Goal: Contribute content: Add original content to the website for others to see

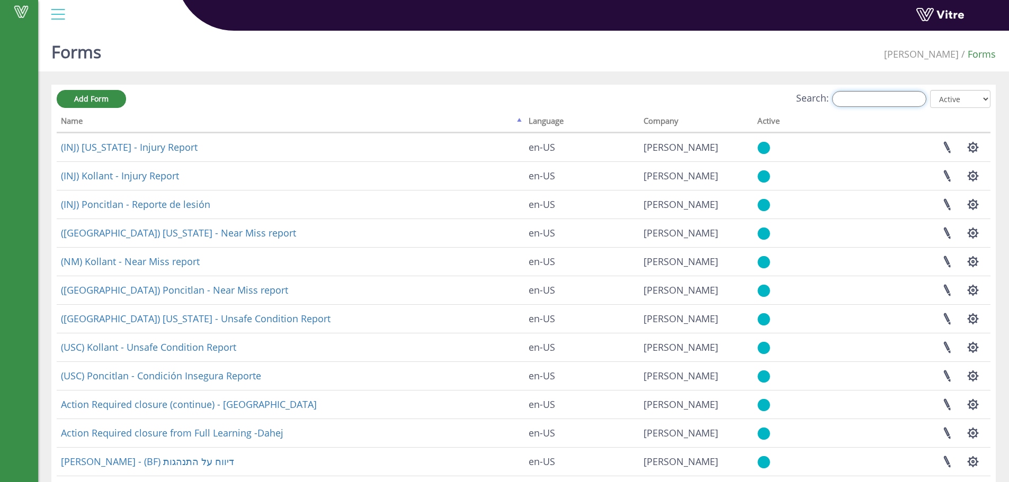
click at [876, 98] on input "Search:" at bounding box center [879, 99] width 94 height 16
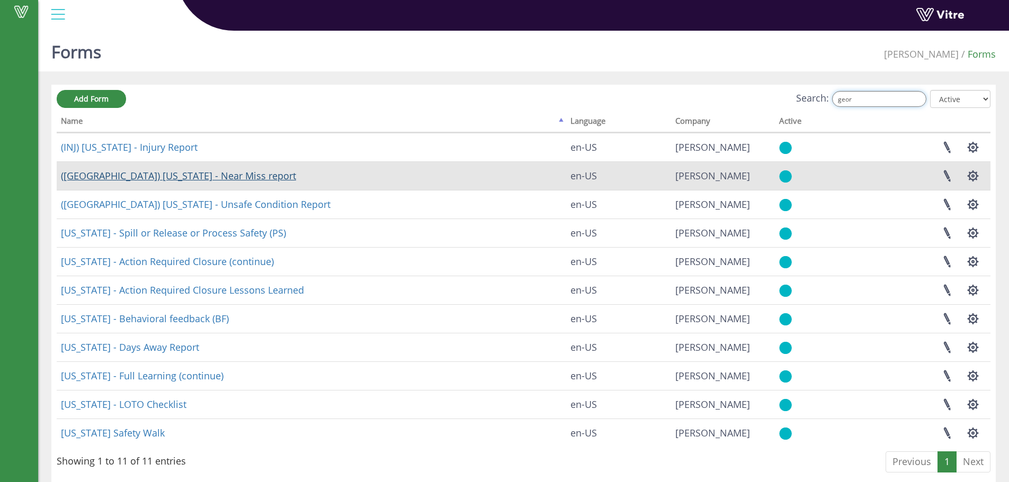
type input "geor"
click at [121, 174] on link "(NM) Georgia - Near Miss report" at bounding box center [178, 175] width 235 height 13
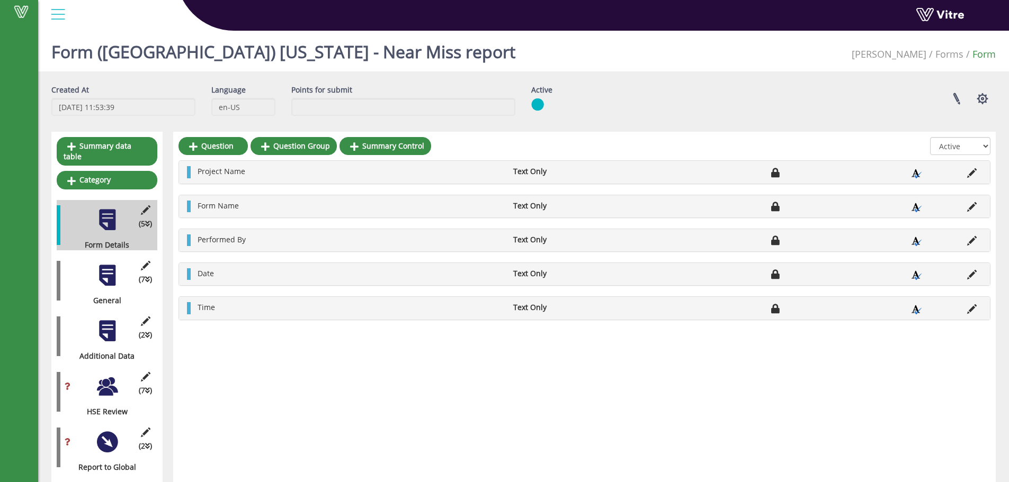
click at [106, 273] on div at bounding box center [107, 276] width 24 height 24
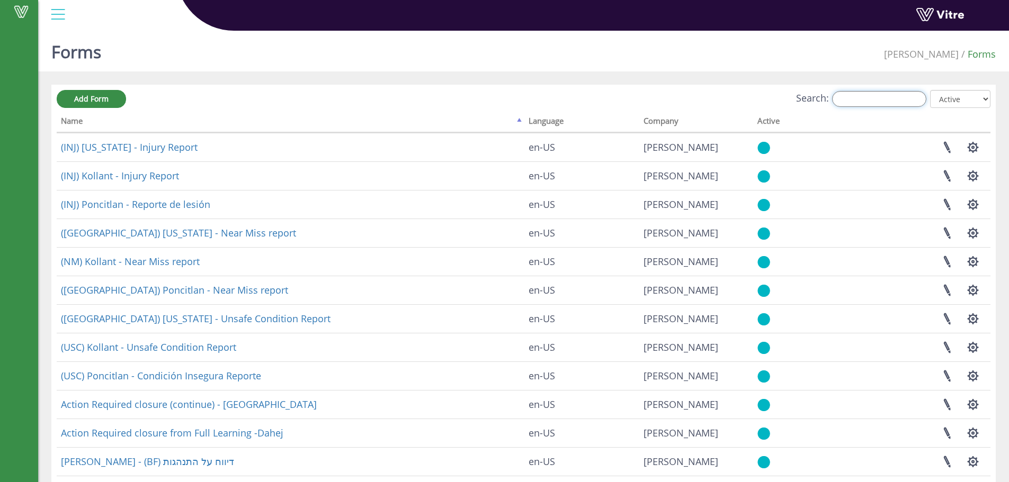
click at [851, 95] on input "Search:" at bounding box center [879, 99] width 94 height 16
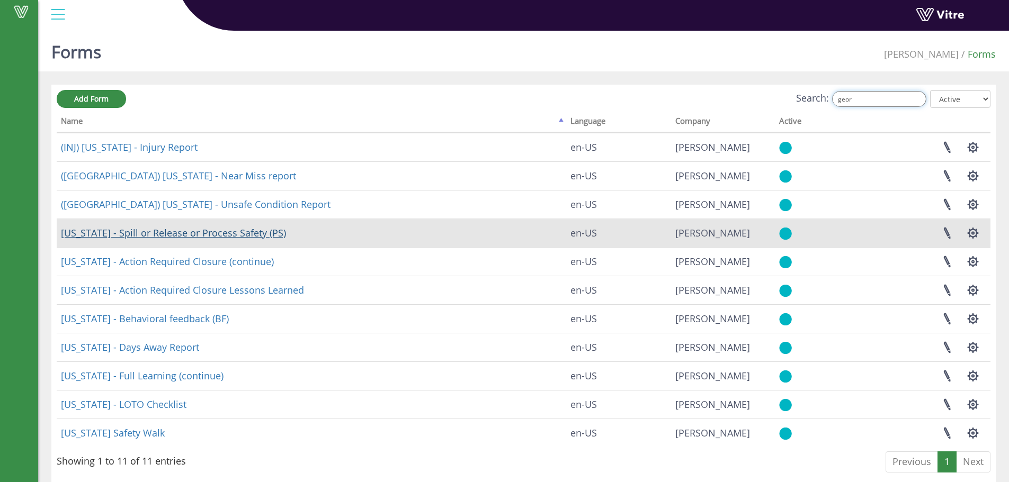
type input "geor"
click at [152, 232] on link "Georgia - Spill or Release or Process Safety (PS)" at bounding box center [173, 233] width 225 height 13
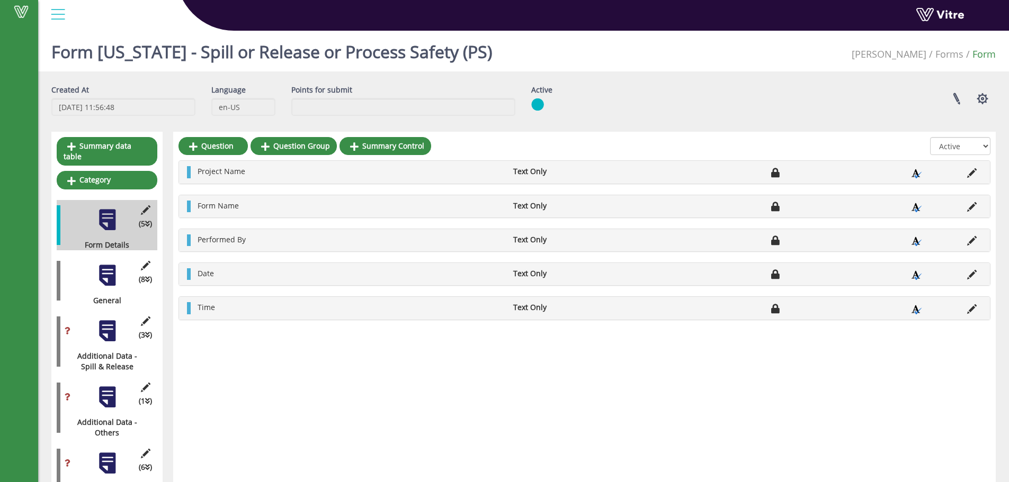
click at [110, 267] on div at bounding box center [107, 276] width 24 height 24
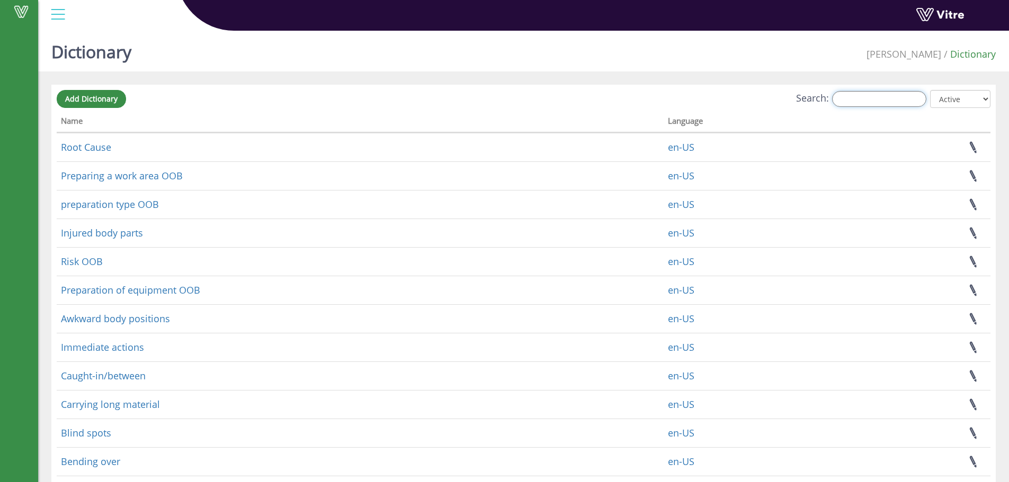
click at [859, 97] on input "Search:" at bounding box center [879, 99] width 94 height 16
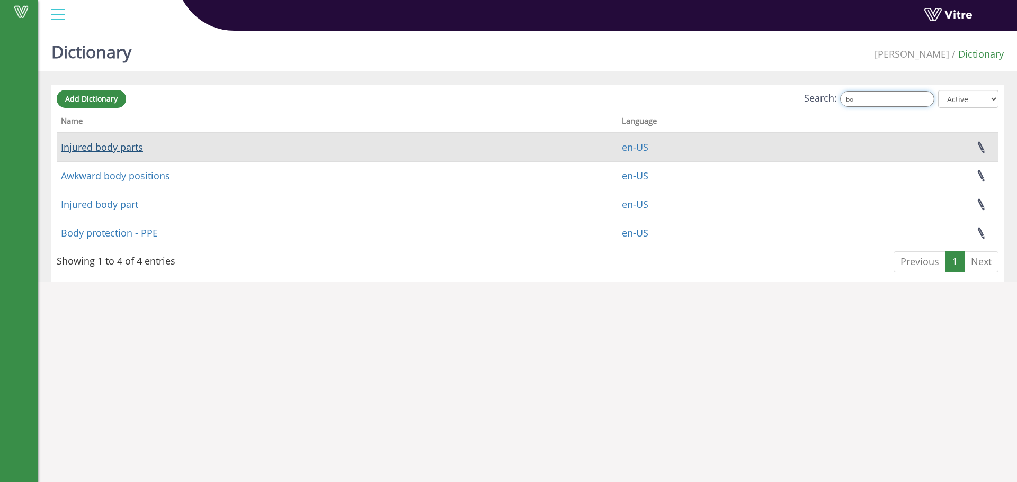
type input "bo"
click at [121, 147] on link "Injured body parts" at bounding box center [102, 147] width 82 height 13
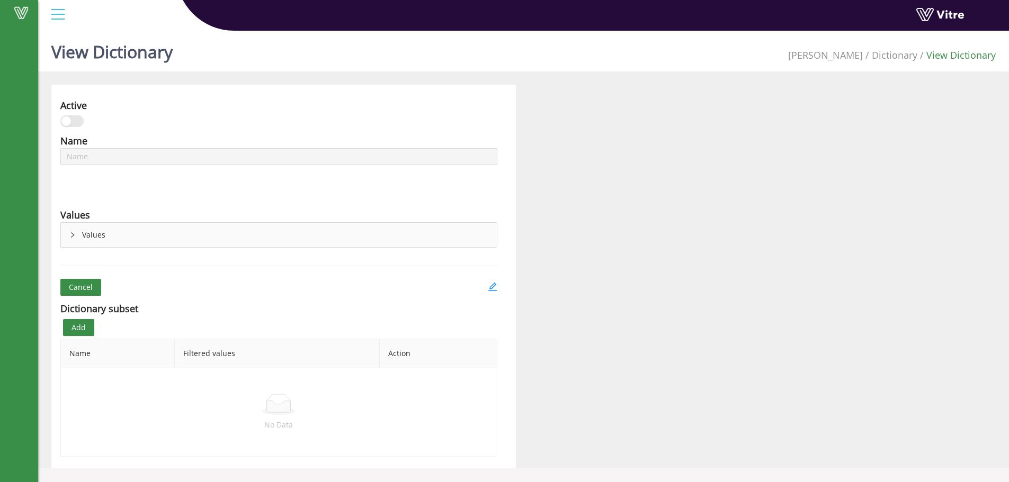
type input "Injured body parts"
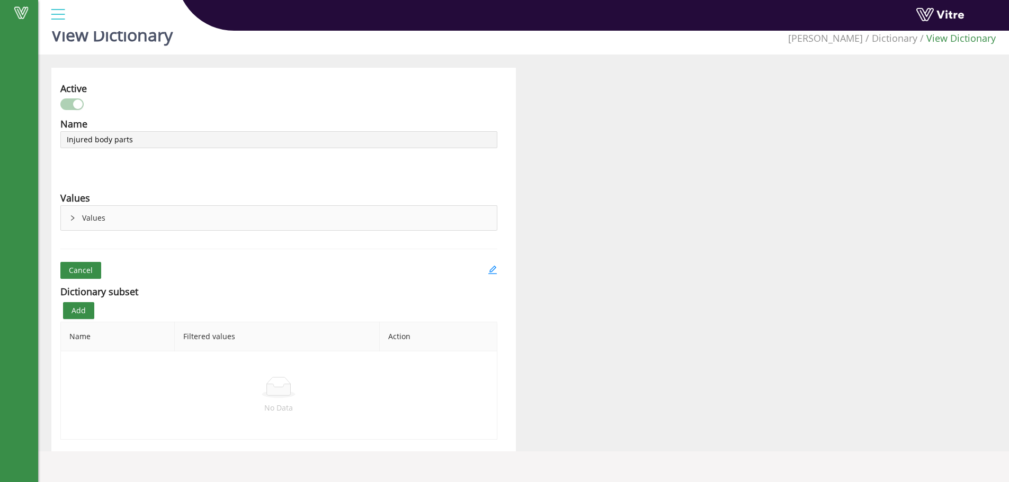
scroll to position [26, 0]
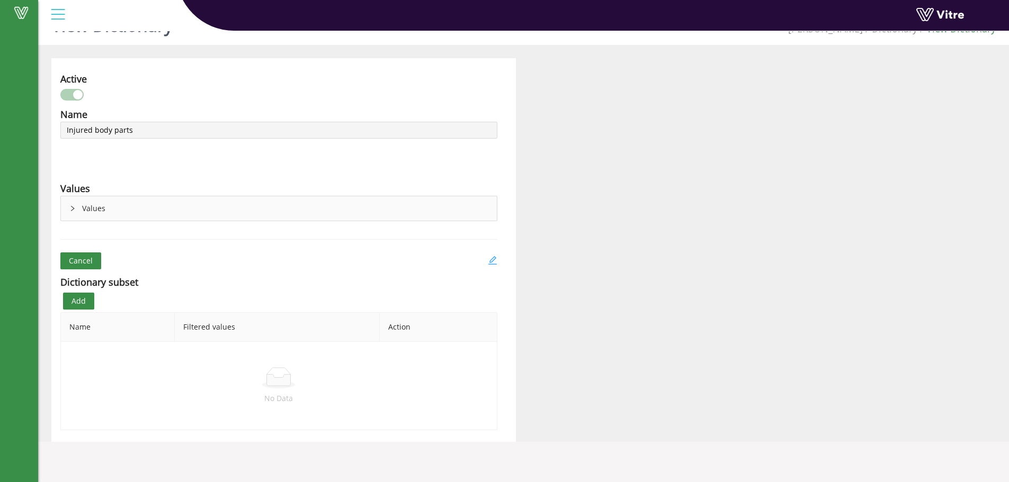
click at [494, 261] on icon "edit" at bounding box center [493, 261] width 10 height 10
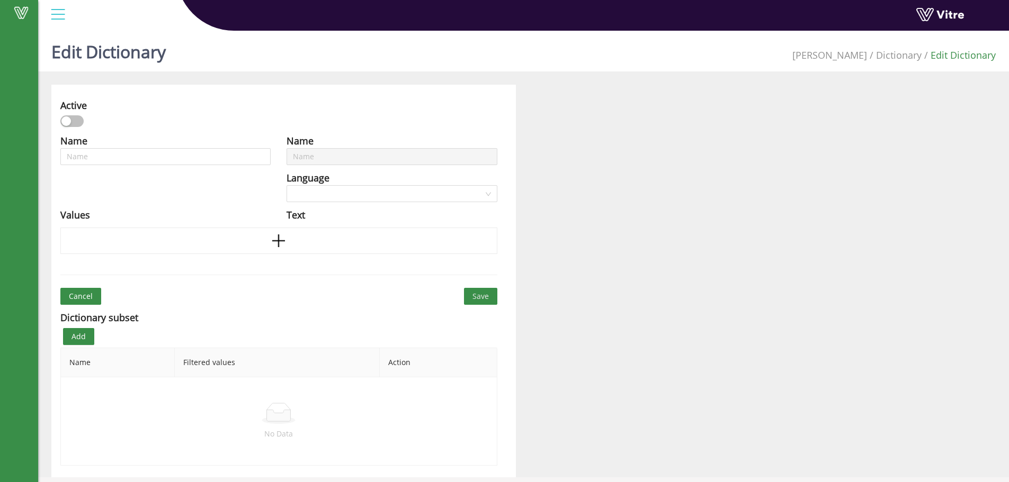
type input "Injured body parts"
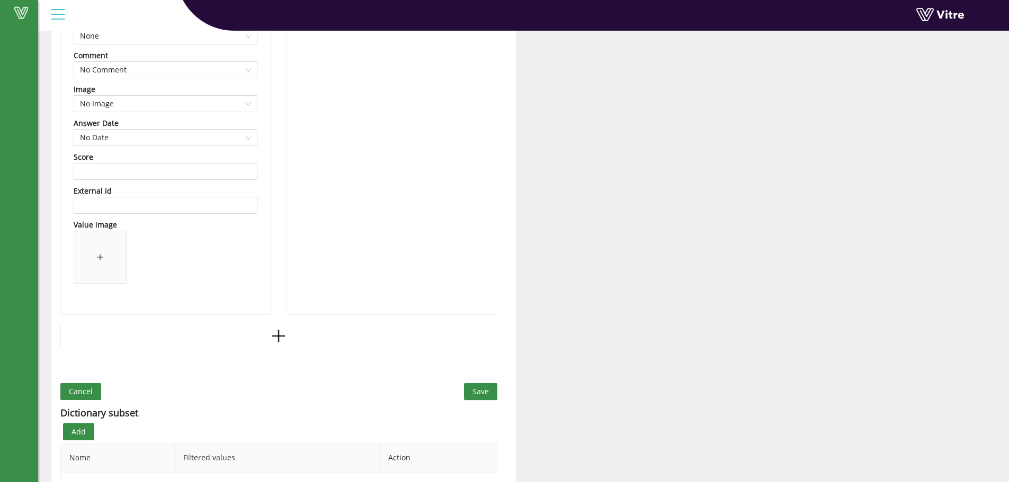
scroll to position [2648, 0]
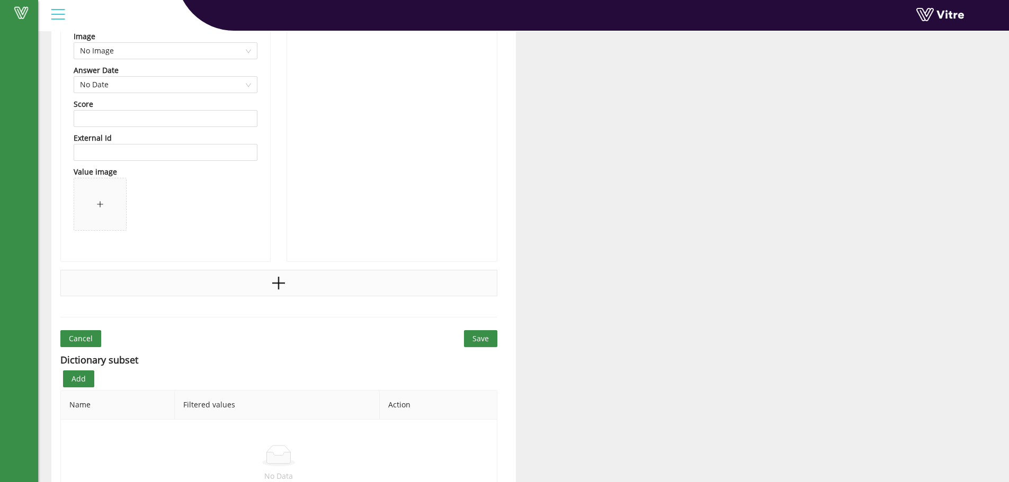
click at [279, 282] on icon "plus" at bounding box center [279, 283] width 2 height 13
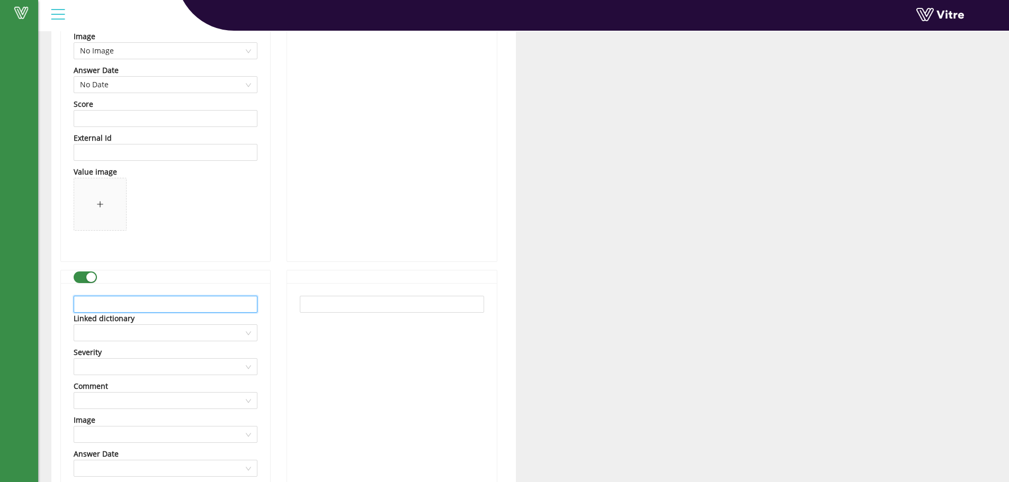
click at [213, 300] on input "text" at bounding box center [166, 304] width 184 height 17
type input "Arm"
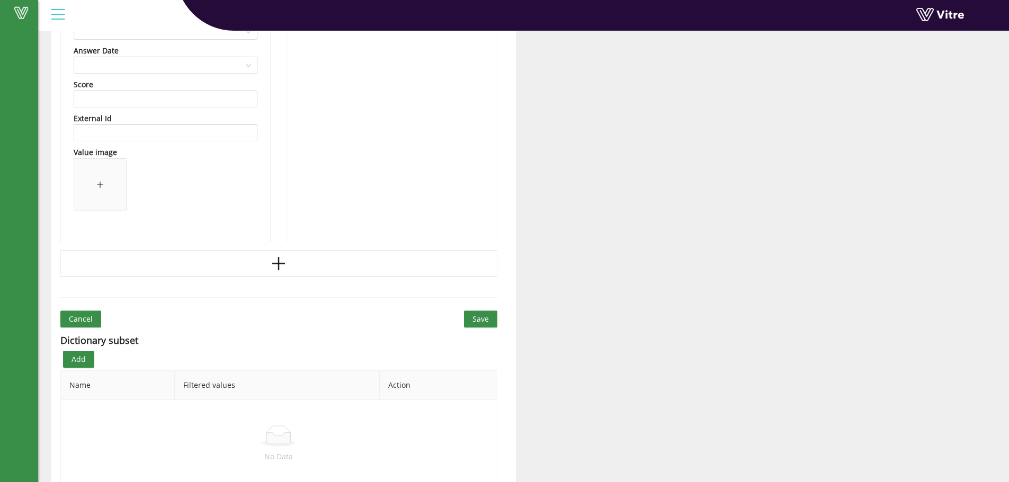
scroll to position [3069, 0]
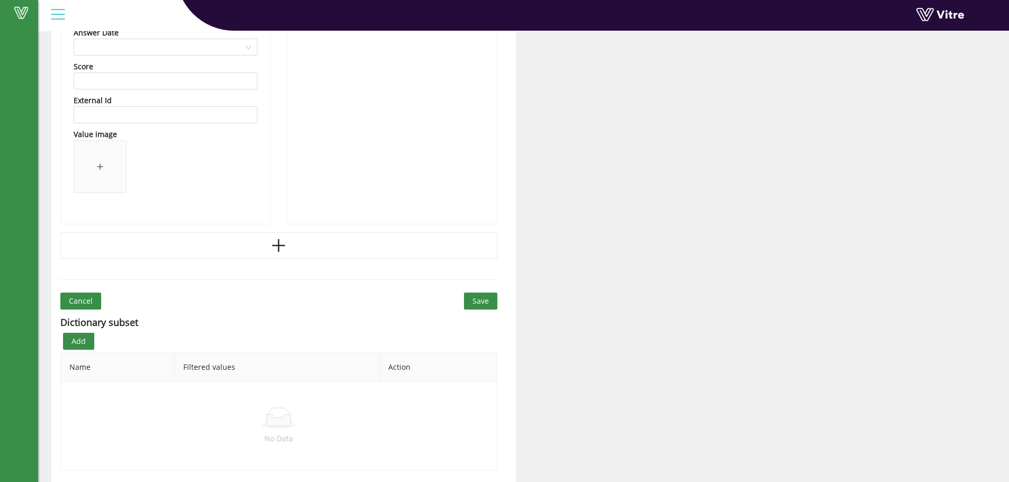
click at [481, 301] on span "Save" at bounding box center [480, 301] width 16 height 12
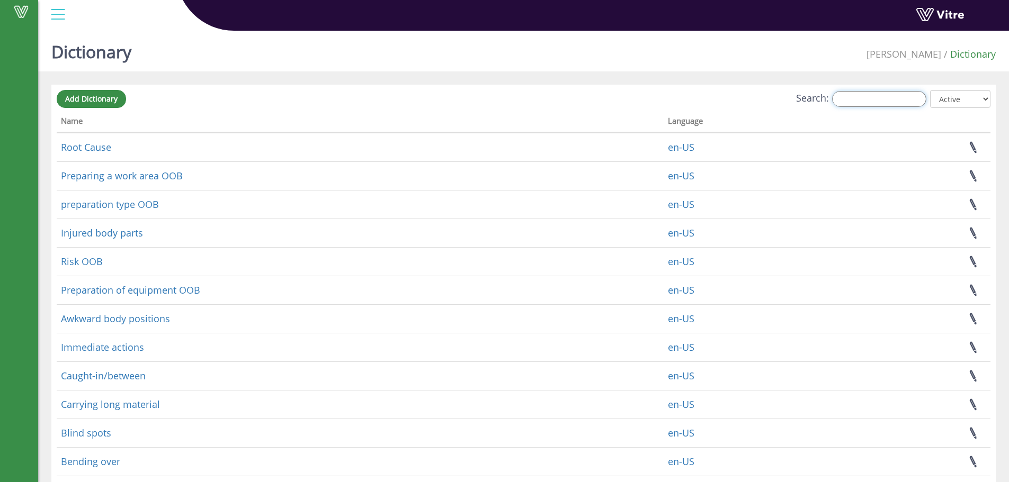
click at [855, 98] on input "Search:" at bounding box center [879, 99] width 94 height 16
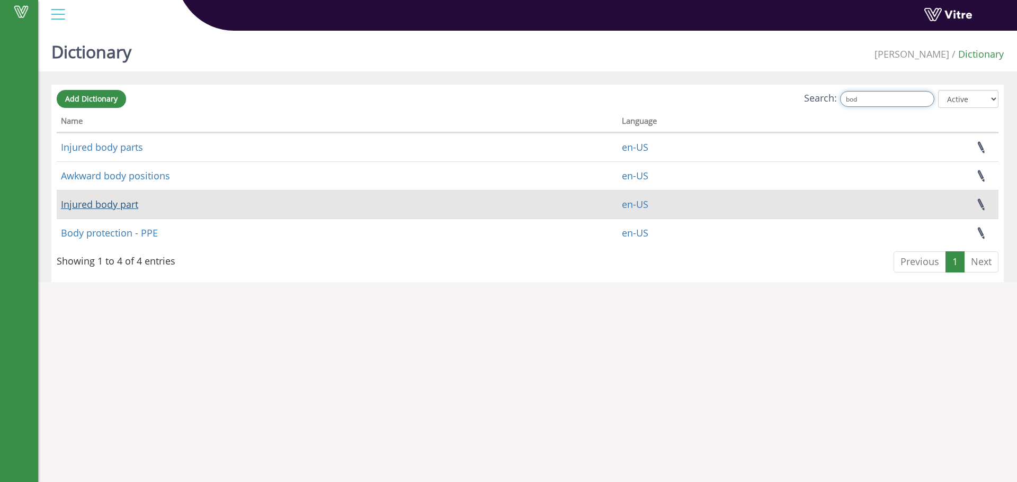
type input "bod"
click at [122, 203] on link "Injured body part" at bounding box center [99, 204] width 77 height 13
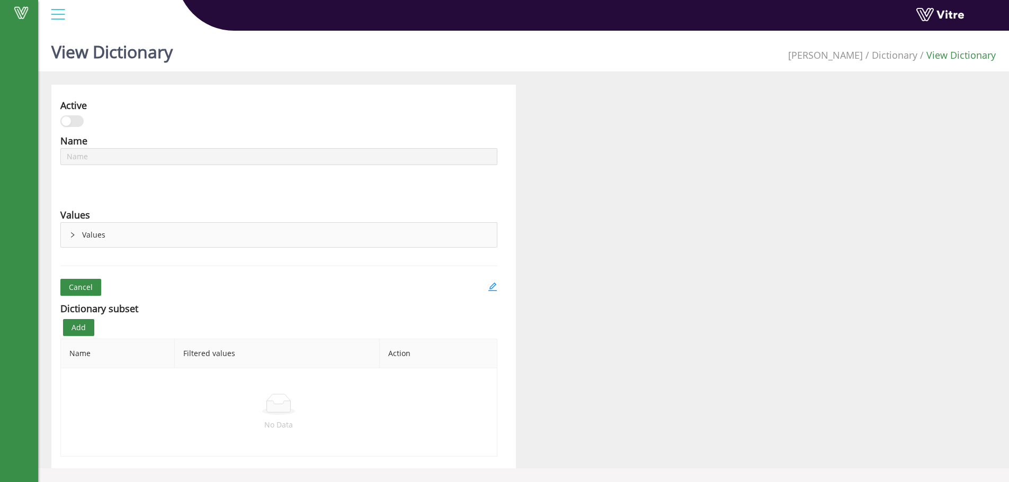
type input "Injured body part"
click at [490, 285] on icon "edit" at bounding box center [493, 287] width 10 height 10
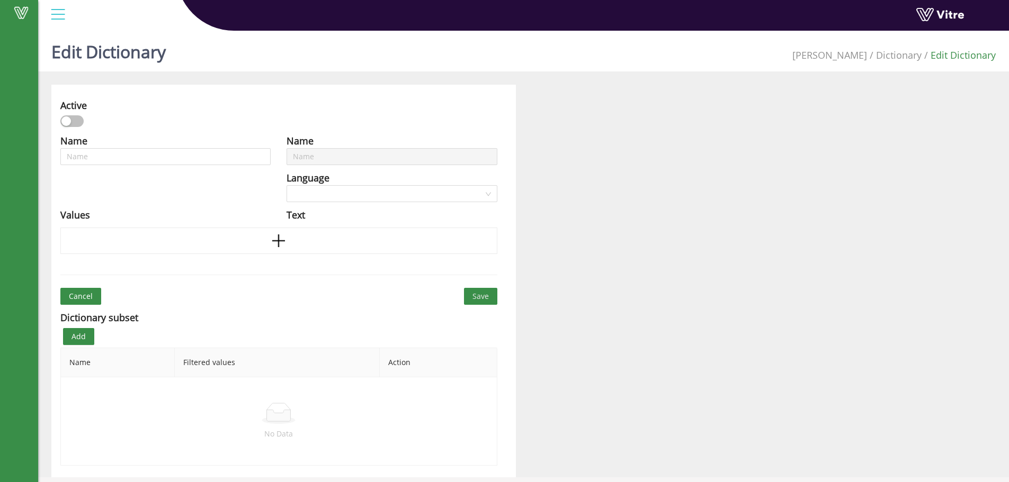
type input "Injured body part"
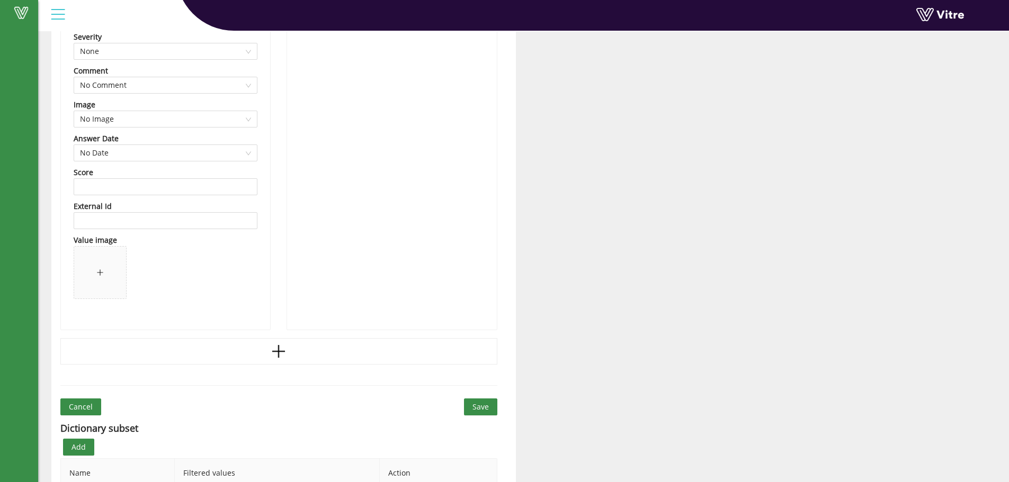
scroll to position [5692, 0]
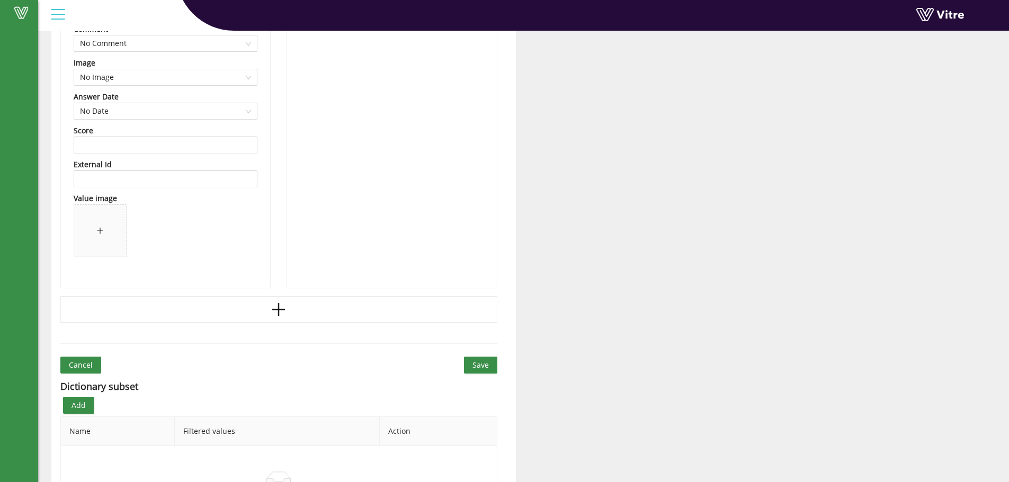
click at [480, 367] on span "Save" at bounding box center [480, 366] width 16 height 12
